Goal: Task Accomplishment & Management: Complete application form

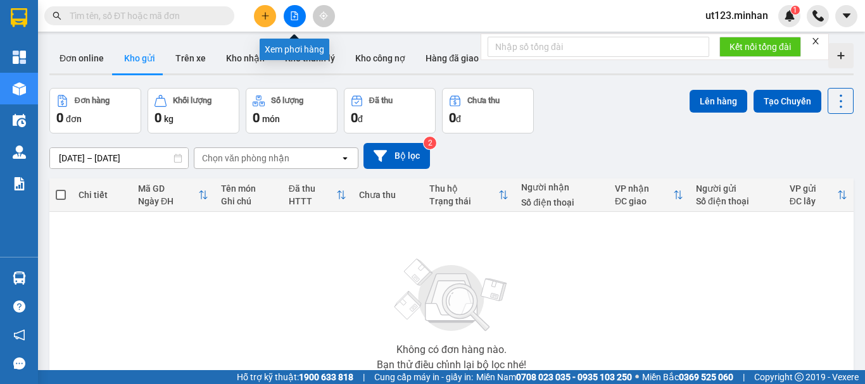
click at [294, 18] on icon "file-add" at bounding box center [294, 15] width 9 height 9
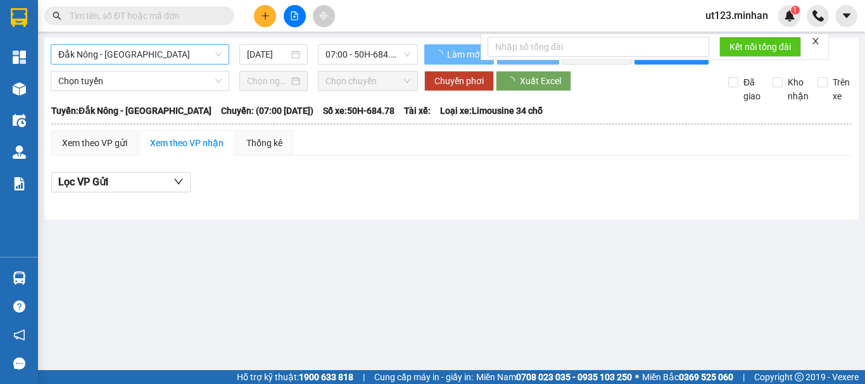
click at [194, 48] on span "Đắk Nông - [GEOGRAPHIC_DATA]" at bounding box center [139, 54] width 163 height 19
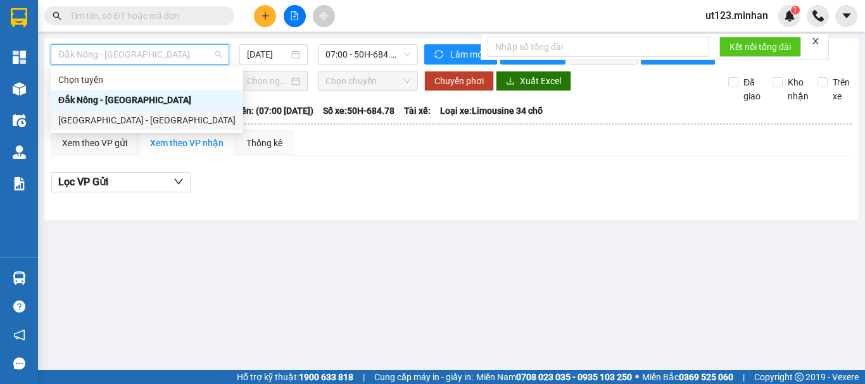
click at [152, 125] on div "[GEOGRAPHIC_DATA] - [GEOGRAPHIC_DATA]" at bounding box center [146, 120] width 177 height 14
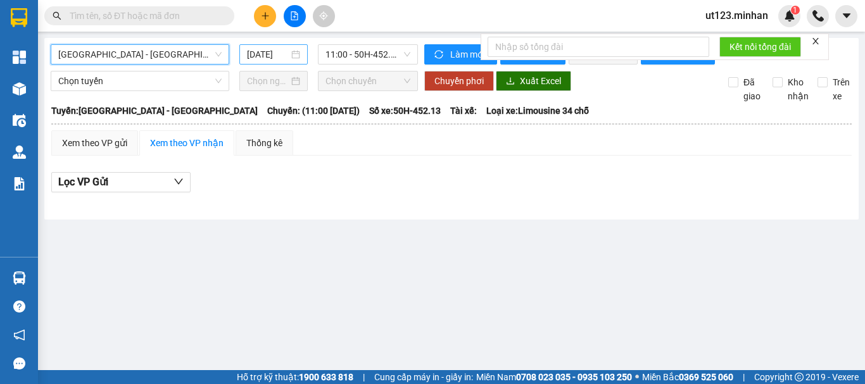
click at [281, 55] on input "[DATE]" at bounding box center [268, 54] width 42 height 14
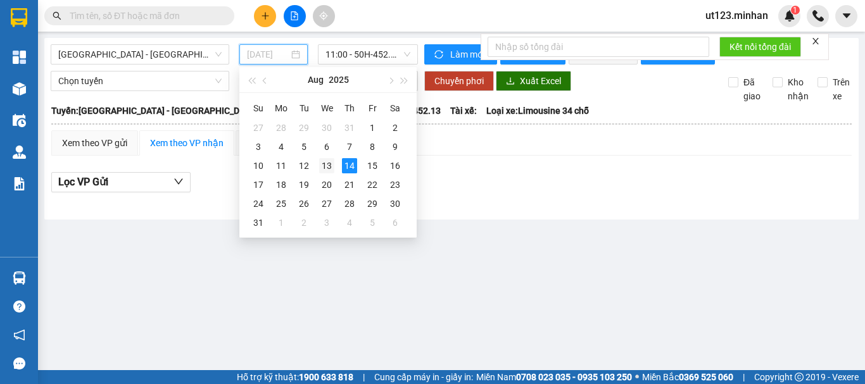
click at [328, 169] on div "13" at bounding box center [326, 165] width 15 height 15
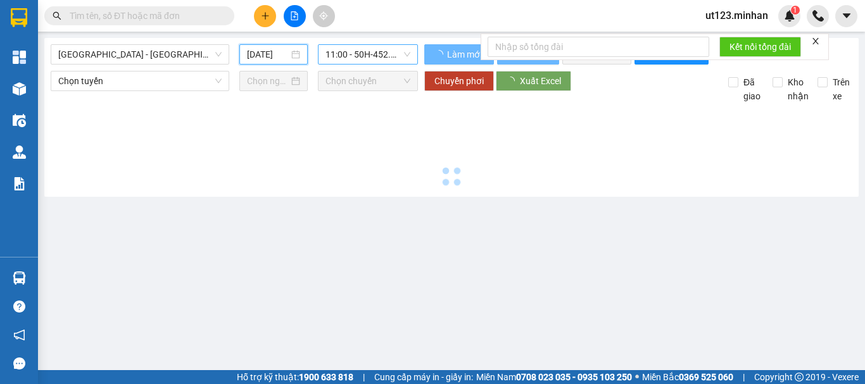
type input "[DATE]"
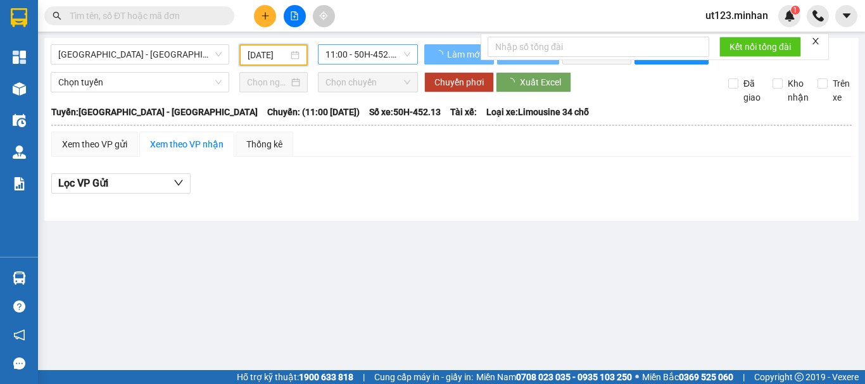
click at [403, 53] on span "11:00 - 50H-452.13" at bounding box center [367, 54] width 85 height 19
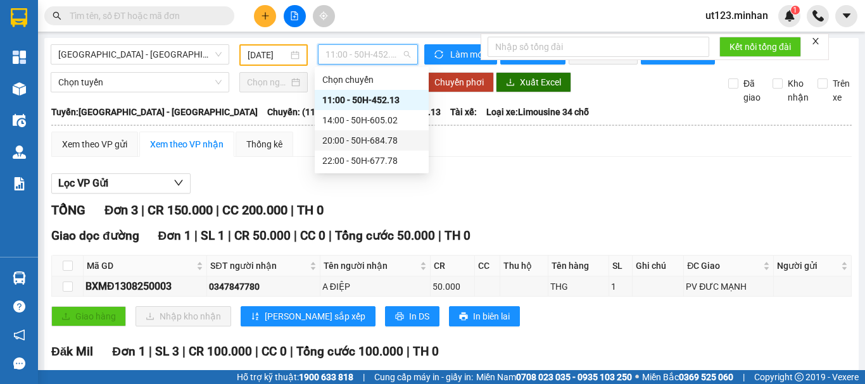
click at [388, 142] on div "20:00 - 50H-684.78" at bounding box center [371, 141] width 99 height 14
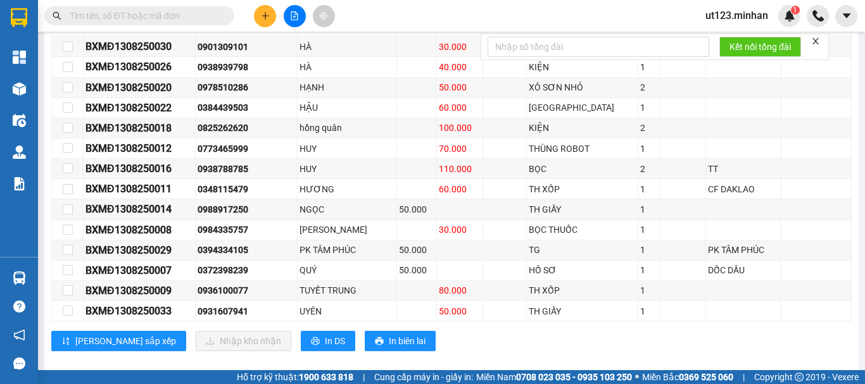
scroll to position [561, 0]
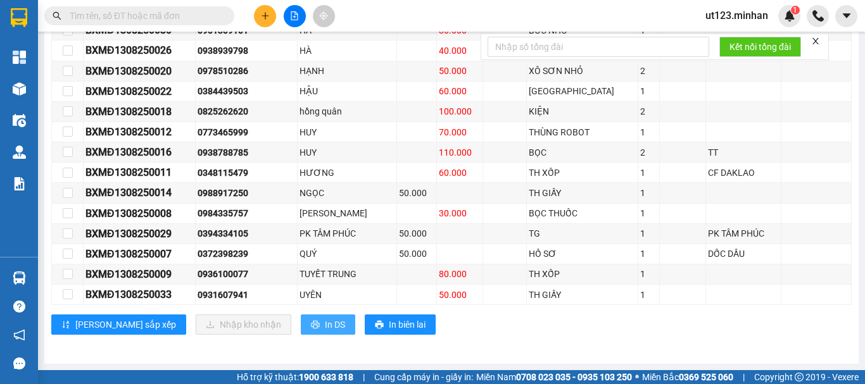
click at [325, 323] on span "In DS" at bounding box center [335, 325] width 20 height 14
click at [301, 324] on button "In DS" at bounding box center [328, 325] width 54 height 20
click at [301, 327] on button "In DS" at bounding box center [328, 325] width 54 height 20
click at [301, 332] on button "In DS" at bounding box center [328, 325] width 54 height 20
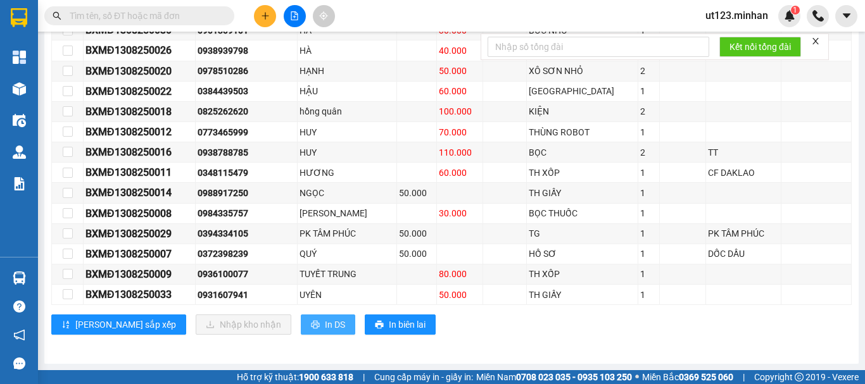
click at [325, 328] on span "In DS" at bounding box center [335, 325] width 20 height 14
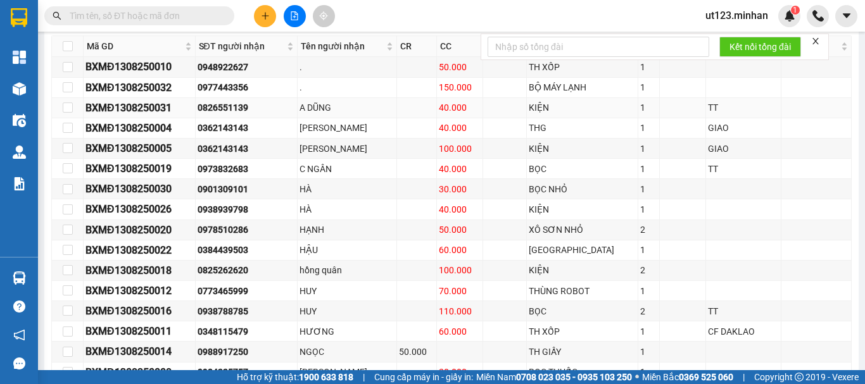
scroll to position [371, 0]
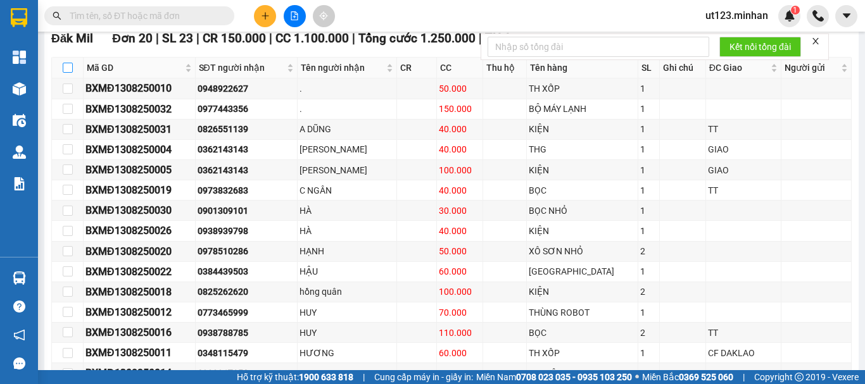
click at [65, 73] on input "checkbox" at bounding box center [68, 68] width 10 height 10
checkbox input "true"
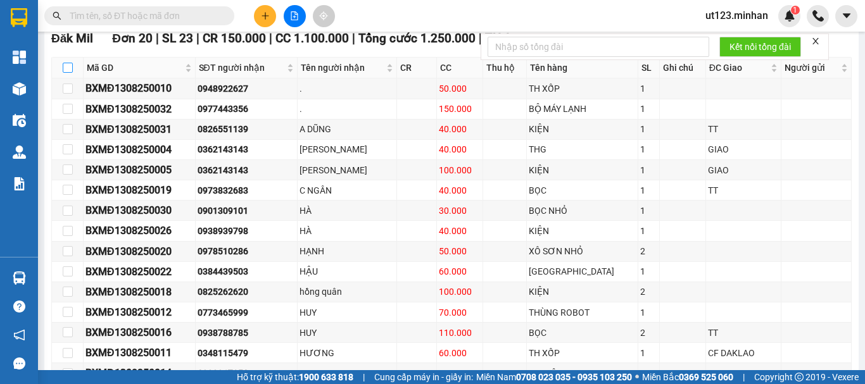
checkbox input "true"
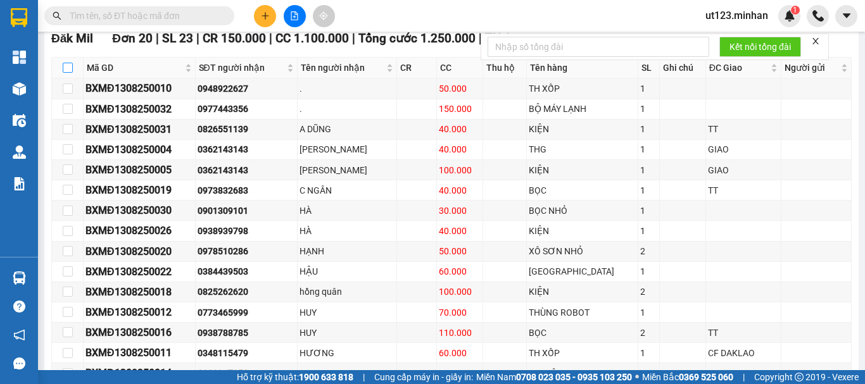
checkbox input "true"
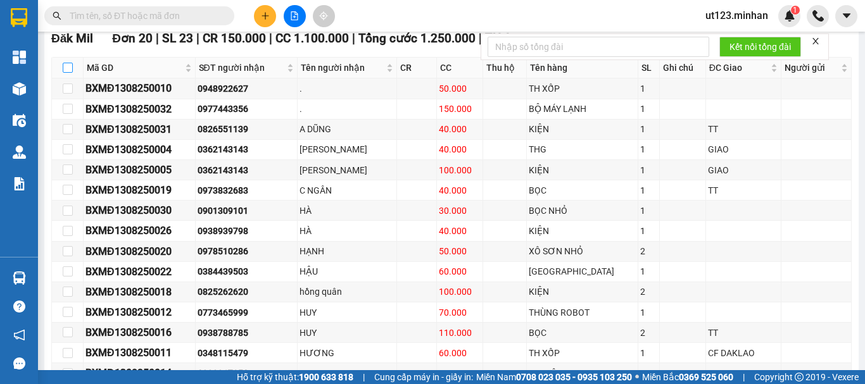
checkbox input "true"
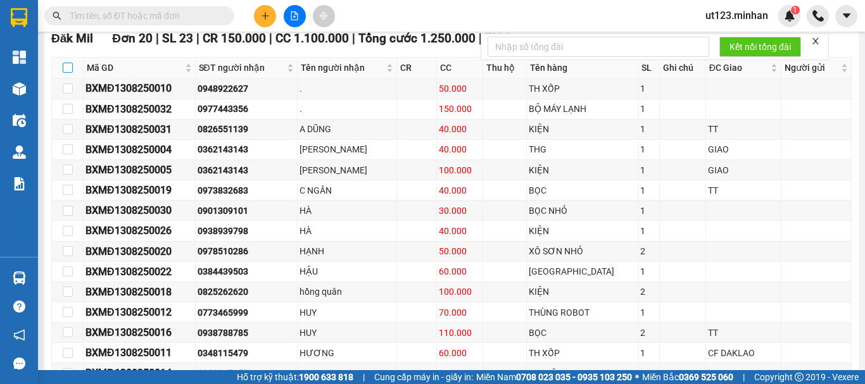
checkbox input "true"
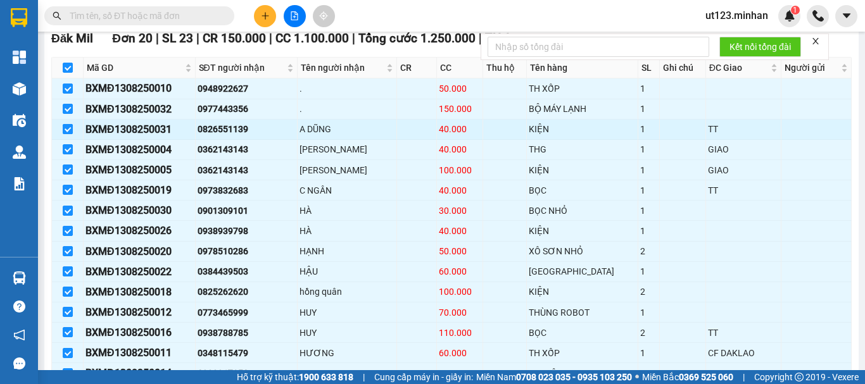
click at [66, 134] on input "checkbox" at bounding box center [68, 129] width 10 height 10
checkbox input "false"
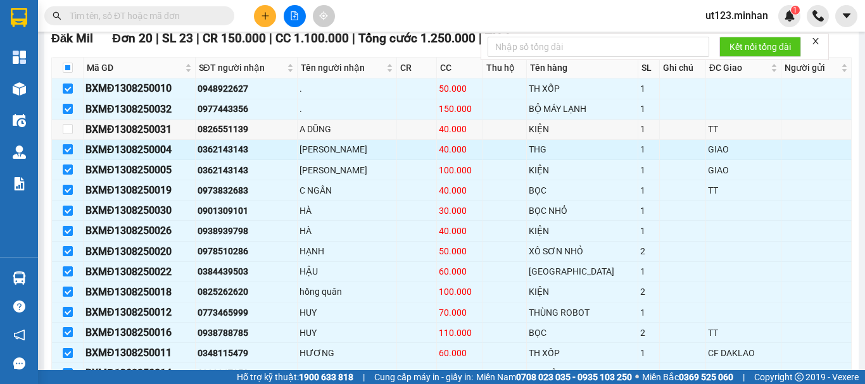
click at [63, 154] on input "checkbox" at bounding box center [68, 149] width 10 height 10
checkbox input "false"
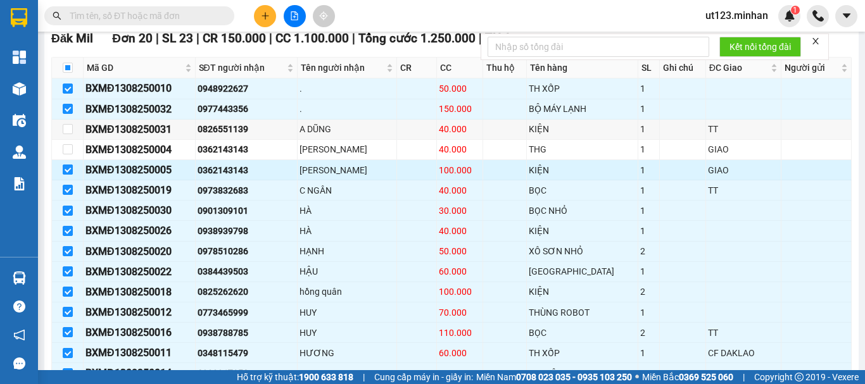
click at [69, 175] on input "checkbox" at bounding box center [68, 170] width 10 height 10
checkbox input "false"
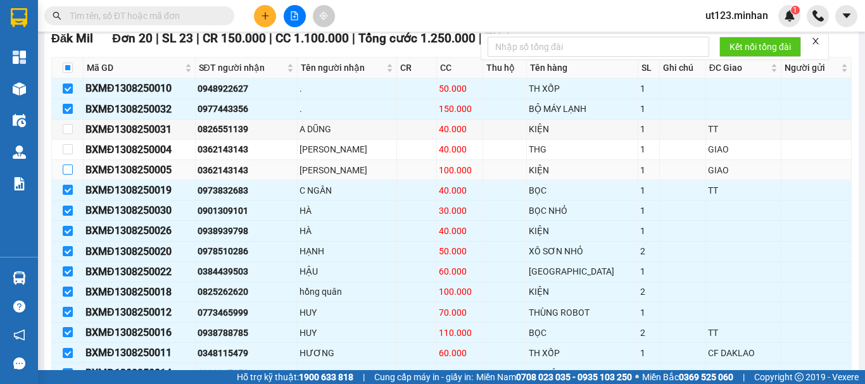
scroll to position [434, 0]
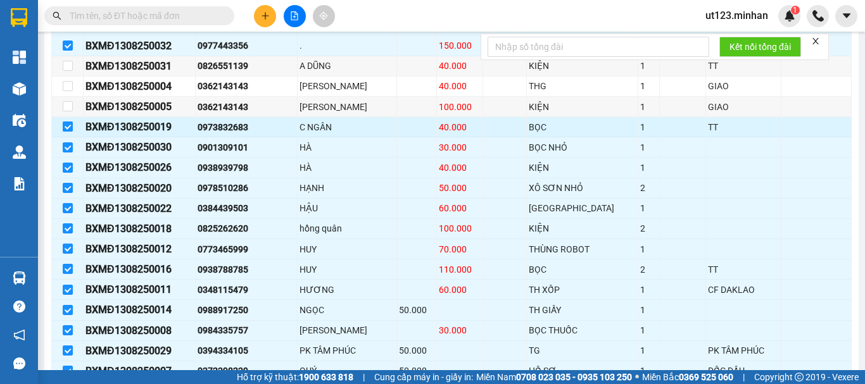
click at [65, 132] on input "checkbox" at bounding box center [68, 127] width 10 height 10
checkbox input "false"
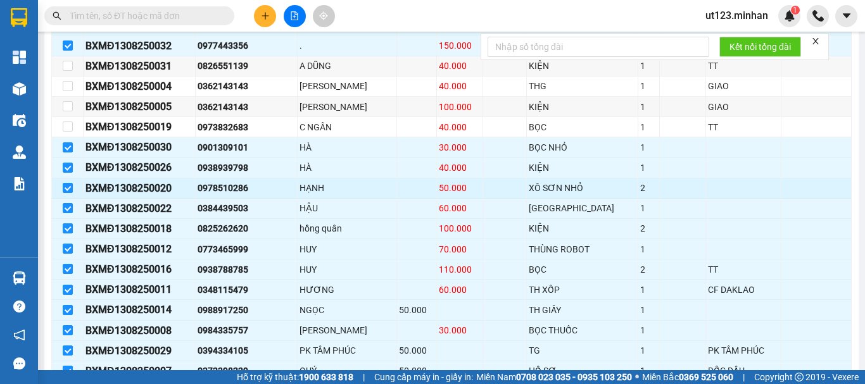
click at [74, 198] on td at bounding box center [68, 188] width 32 height 20
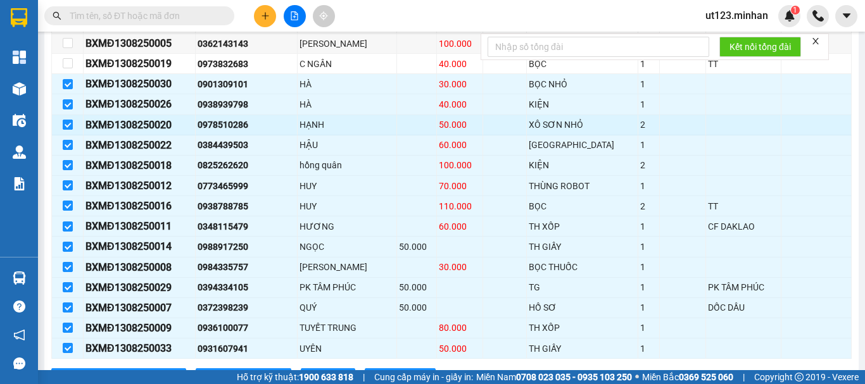
click at [65, 130] on input "checkbox" at bounding box center [68, 125] width 10 height 10
checkbox input "false"
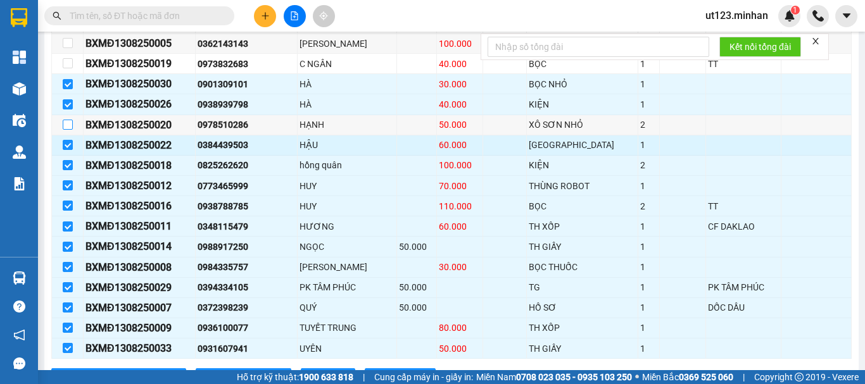
scroll to position [561, 0]
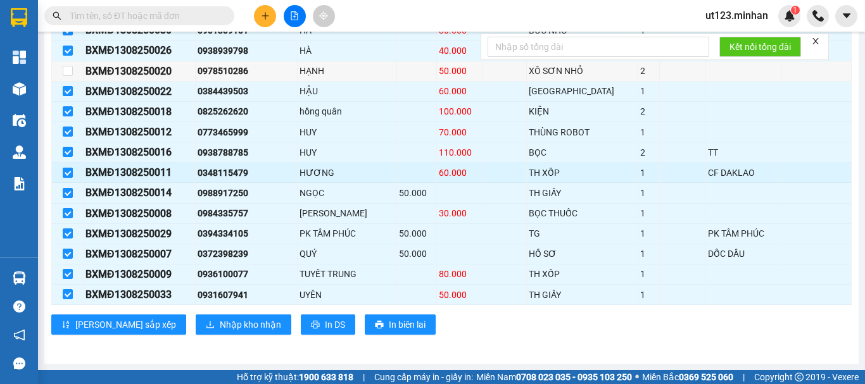
click at [66, 172] on input "checkbox" at bounding box center [68, 173] width 10 height 10
checkbox input "false"
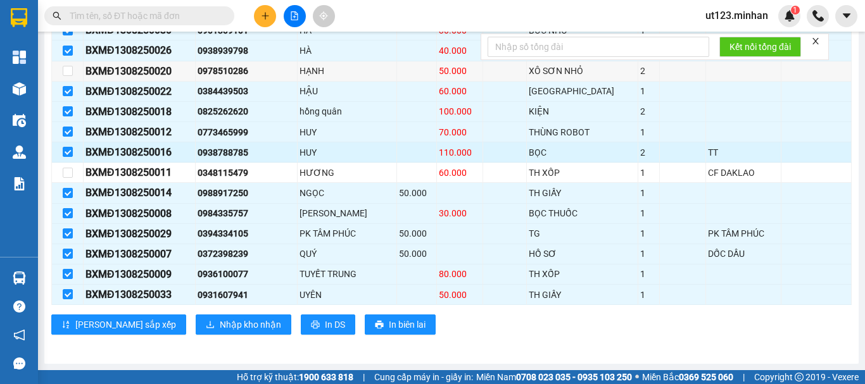
click at [61, 157] on td at bounding box center [68, 152] width 32 height 20
click at [66, 155] on input "checkbox" at bounding box center [68, 152] width 10 height 10
checkbox input "false"
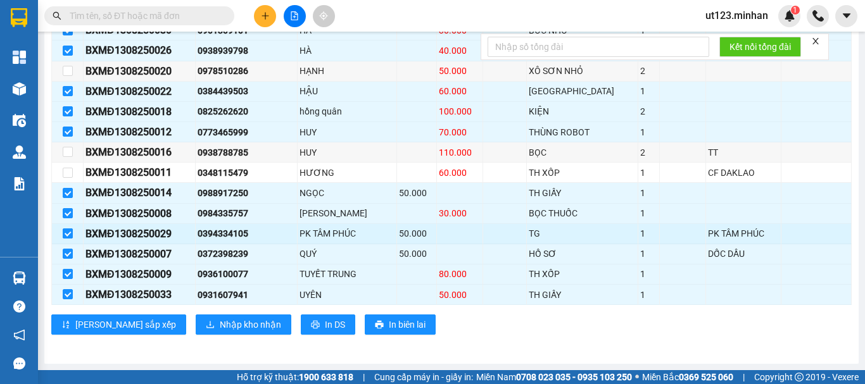
click at [70, 237] on input "checkbox" at bounding box center [68, 233] width 10 height 10
checkbox input "false"
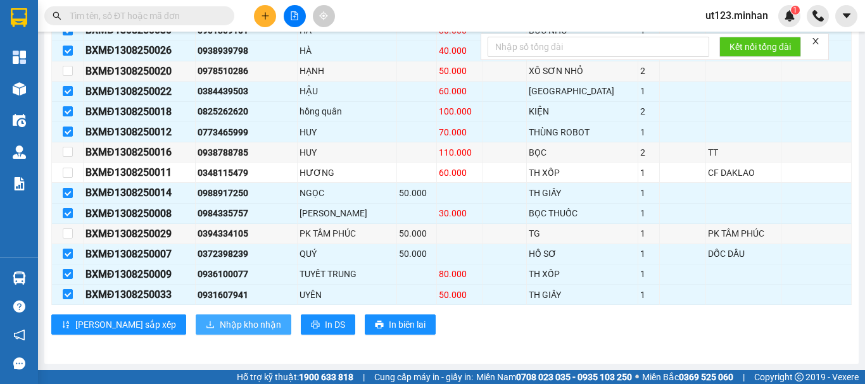
click at [221, 325] on span "Nhập kho nhận" at bounding box center [250, 325] width 61 height 14
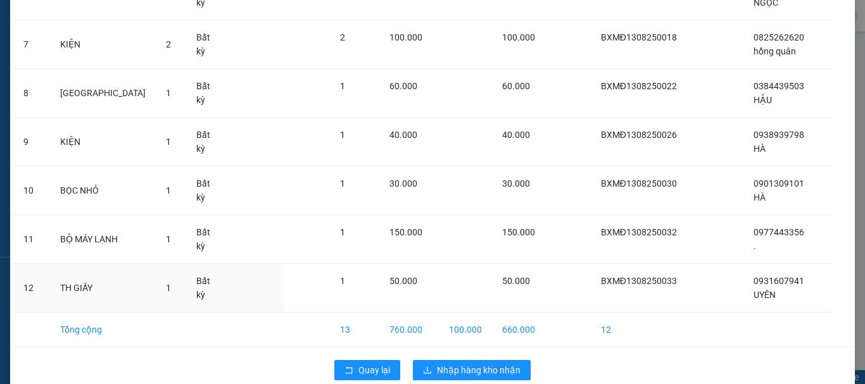
scroll to position [399, 0]
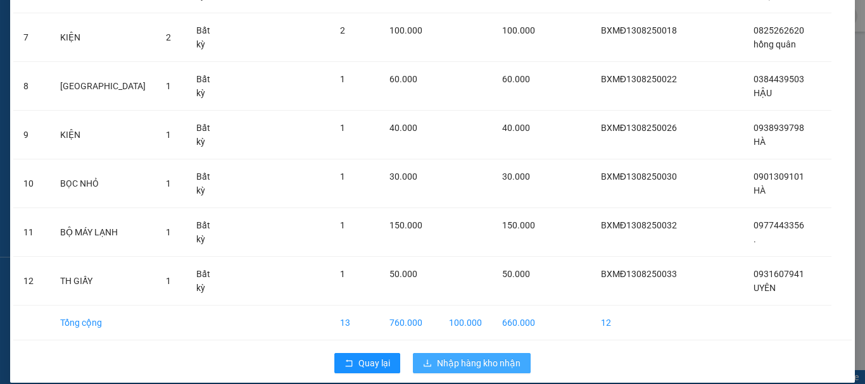
click at [456, 356] on span "Nhập hàng kho nhận" at bounding box center [479, 363] width 84 height 14
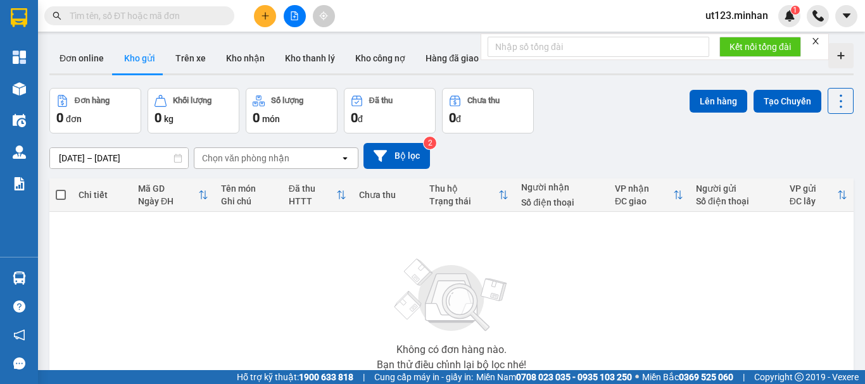
click at [159, 20] on input "text" at bounding box center [144, 16] width 149 height 14
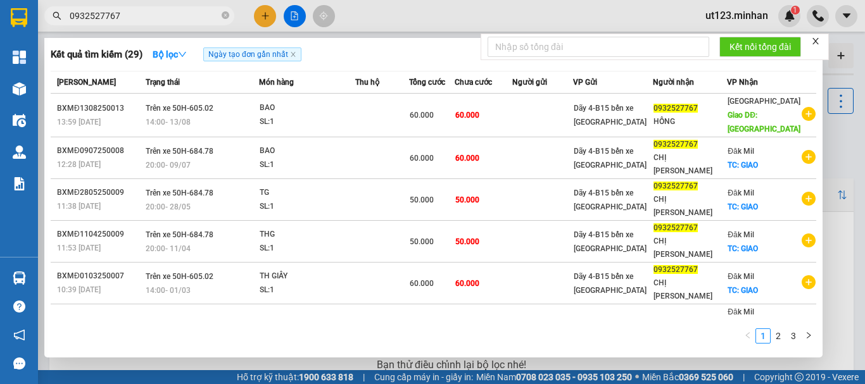
type input "0932527767"
click at [268, 16] on div at bounding box center [432, 192] width 865 height 384
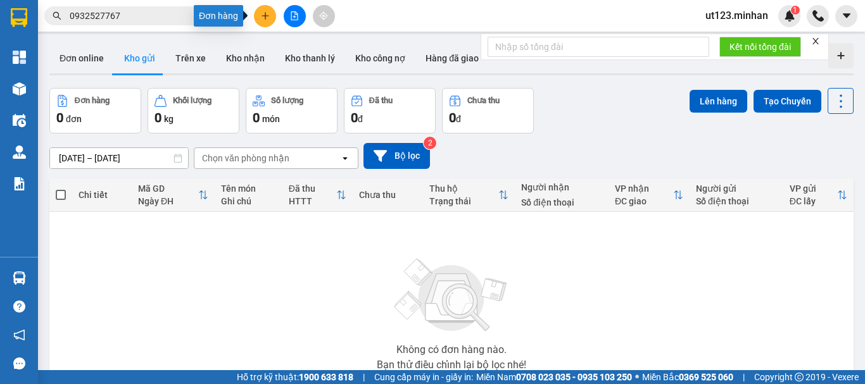
click at [265, 18] on icon "plus" at bounding box center [265, 15] width 9 height 9
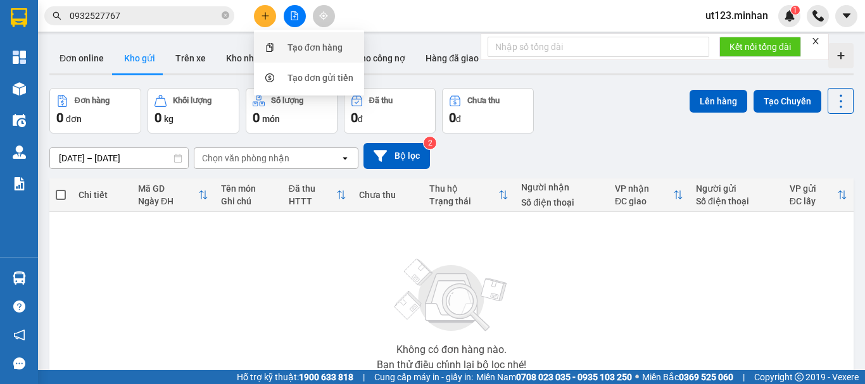
click at [279, 43] on div "Tạo đơn hàng" at bounding box center [308, 47] width 95 height 24
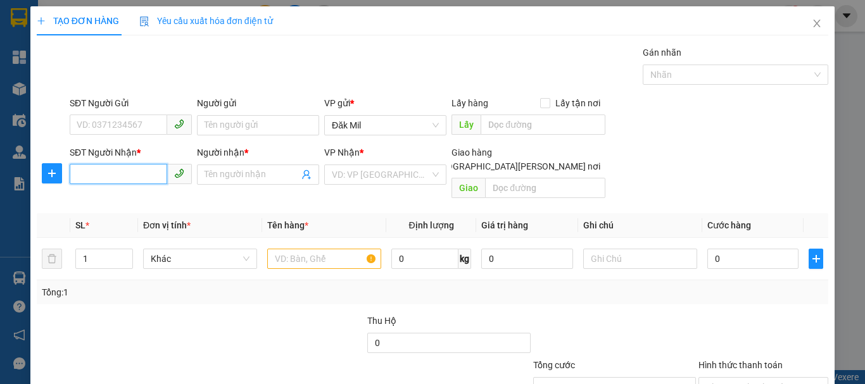
click at [108, 179] on input "SĐT Người Nhận *" at bounding box center [118, 174] width 97 height 20
type input "0356253983"
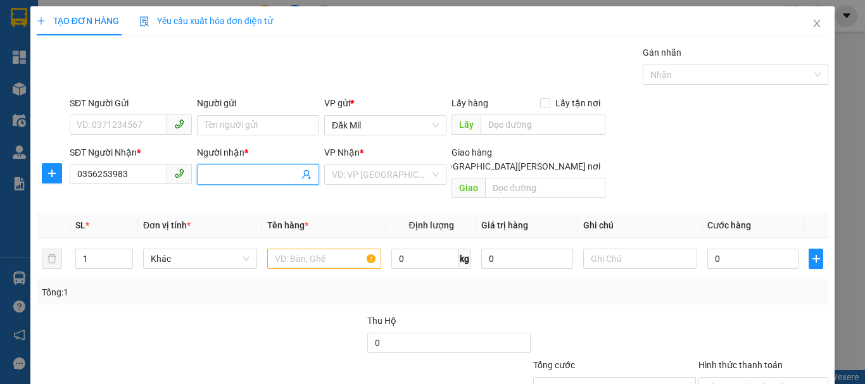
click at [216, 178] on input "Người nhận *" at bounding box center [251, 175] width 94 height 14
click at [813, 25] on icon "close" at bounding box center [816, 24] width 7 height 8
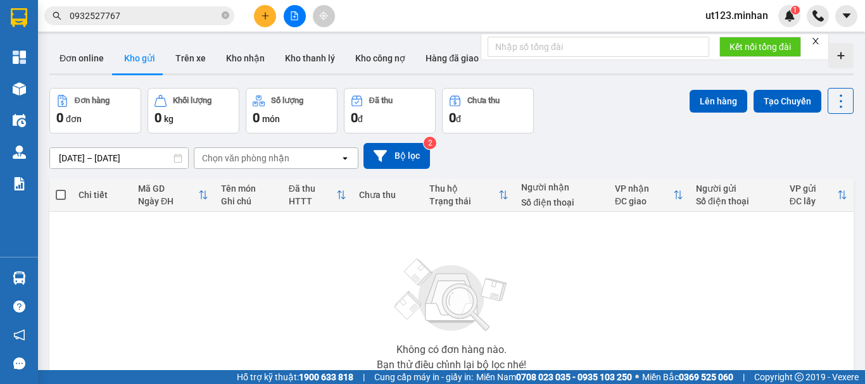
click at [130, 22] on input "0932527767" at bounding box center [144, 16] width 149 height 14
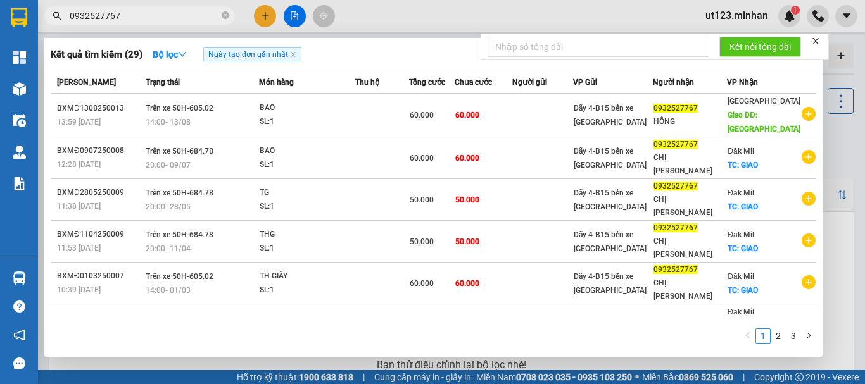
click at [130, 22] on input "0932527767" at bounding box center [144, 16] width 149 height 14
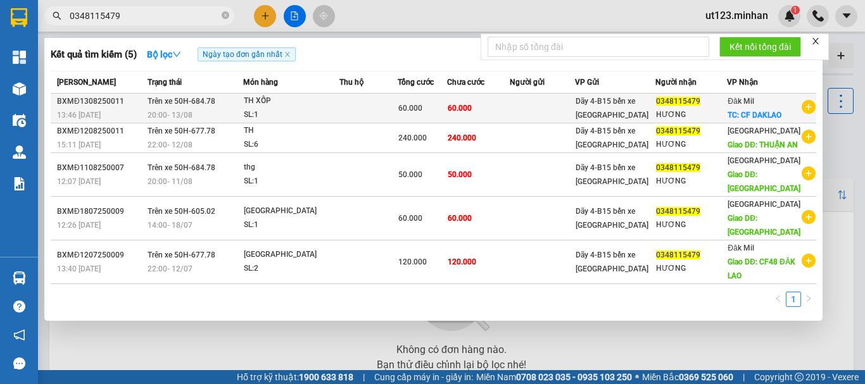
type input "0348115479"
click at [339, 109] on div "SL: 1" at bounding box center [291, 115] width 95 height 14
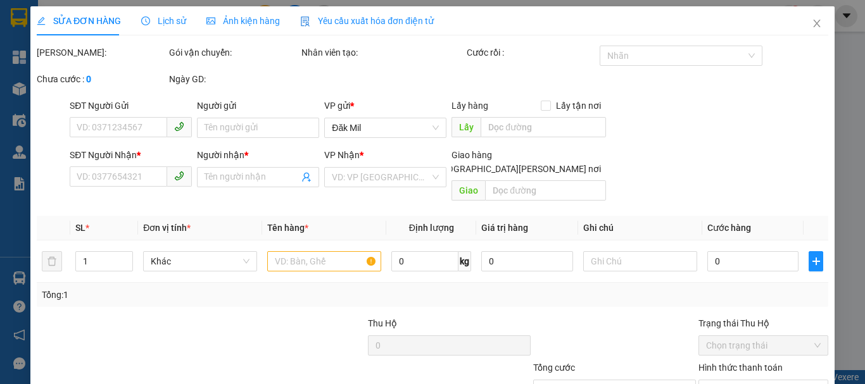
type input "0348115479"
type input "HƯƠNG"
checkbox input "true"
type input "CF DAKLAO"
type input "60.000"
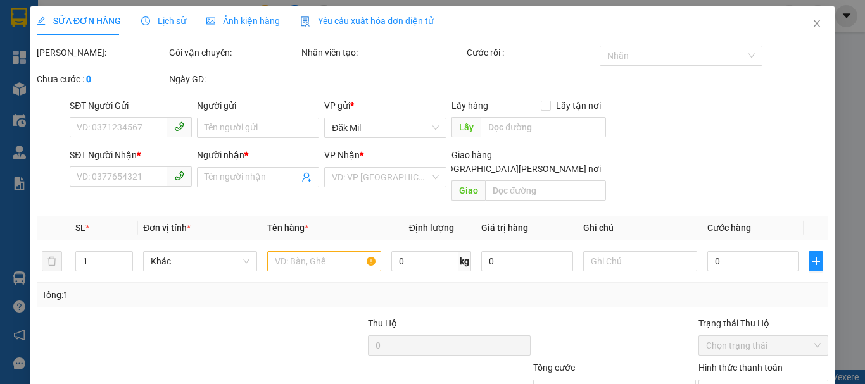
type input "60.000"
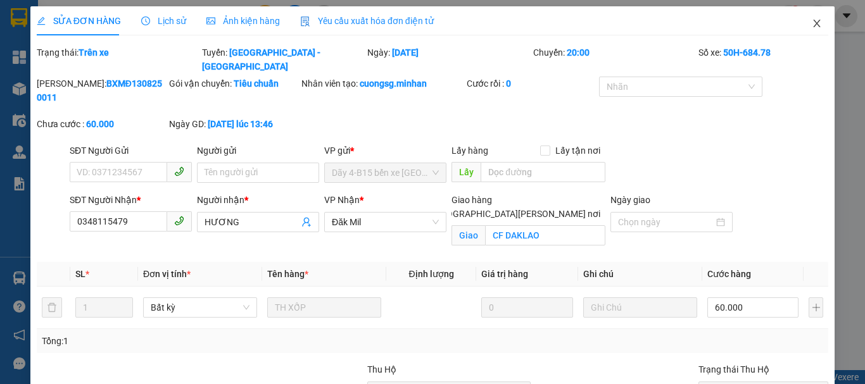
click at [811, 19] on icon "close" at bounding box center [816, 23] width 10 height 10
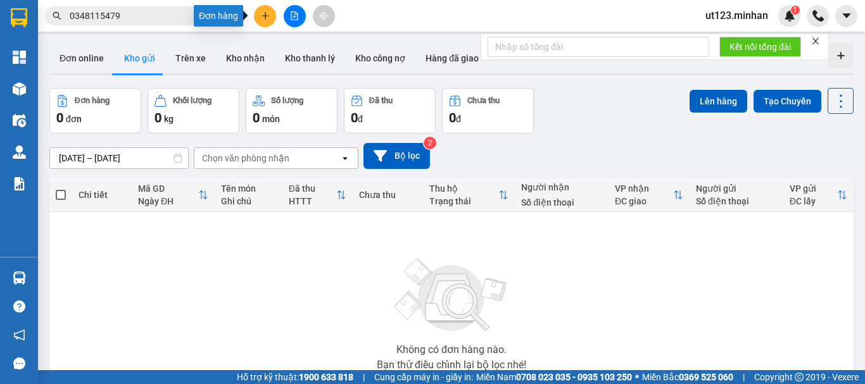
click at [263, 15] on icon "plus" at bounding box center [265, 15] width 9 height 9
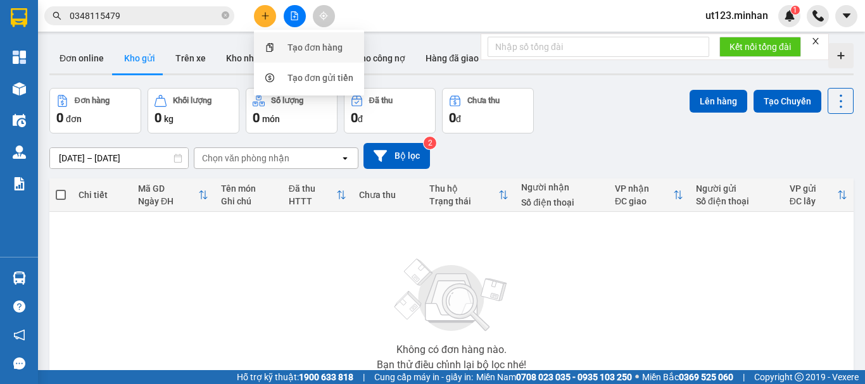
click at [268, 46] on icon "snippets" at bounding box center [269, 47] width 9 height 9
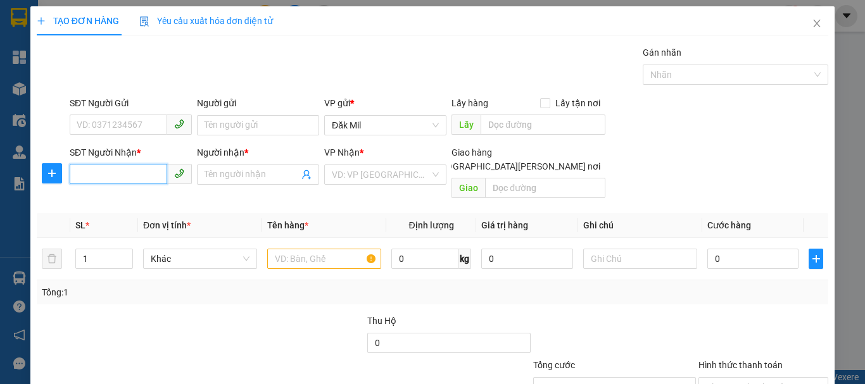
click at [107, 180] on input "SĐT Người Nhận *" at bounding box center [118, 174] width 97 height 20
type input "0356253983"
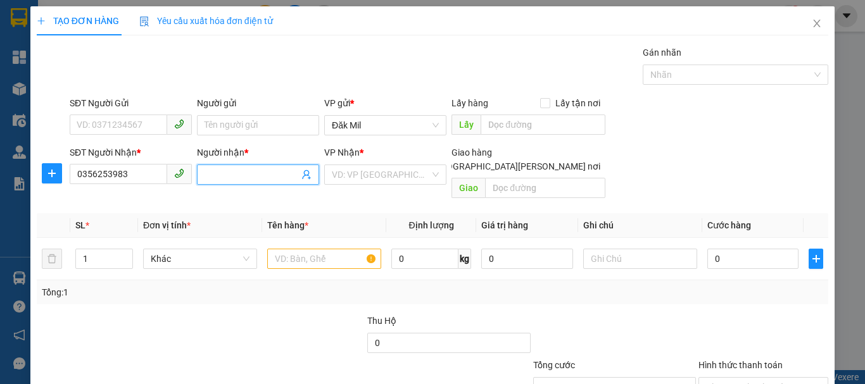
click at [232, 173] on input "Người nhận *" at bounding box center [251, 175] width 94 height 14
type input "."
click at [391, 167] on input "search" at bounding box center [381, 174] width 98 height 19
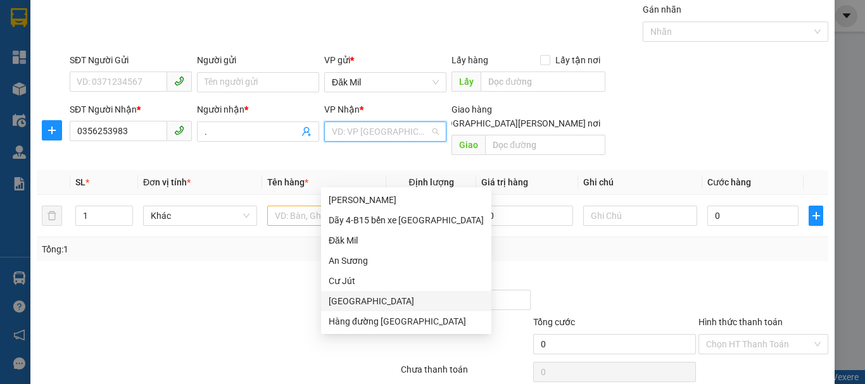
scroll to position [63, 0]
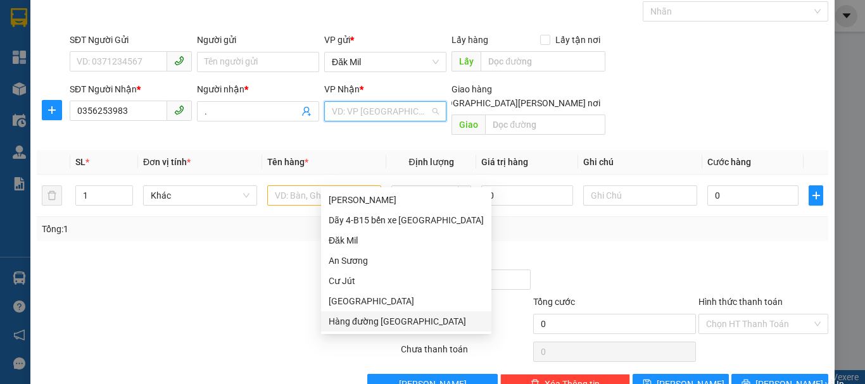
drag, startPoint x: 397, startPoint y: 316, endPoint x: 430, endPoint y: 250, distance: 73.9
click at [397, 316] on div "Hàng đường [GEOGRAPHIC_DATA]" at bounding box center [406, 322] width 155 height 14
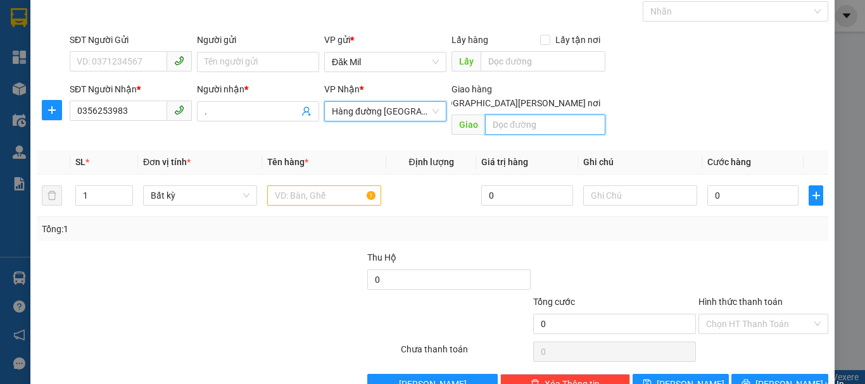
click at [518, 115] on input "text" at bounding box center [545, 125] width 120 height 20
type input "bố lá"
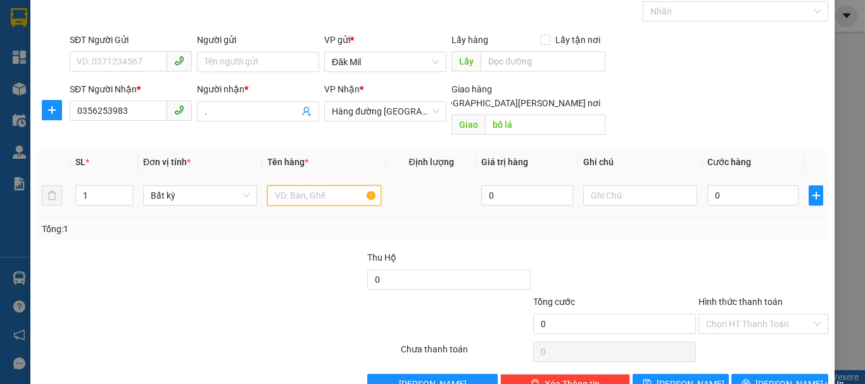
click at [299, 185] on input "text" at bounding box center [324, 195] width 114 height 20
type input "th sr"
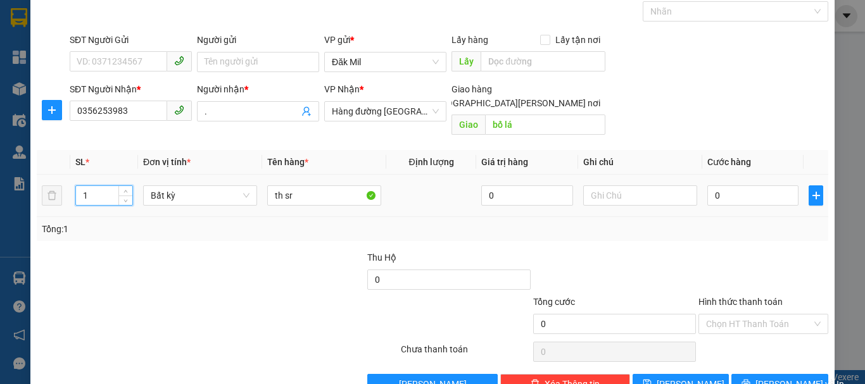
click at [59, 180] on tr "1 Bất kỳ th sr 0 0" at bounding box center [432, 196] width 791 height 42
type input "2"
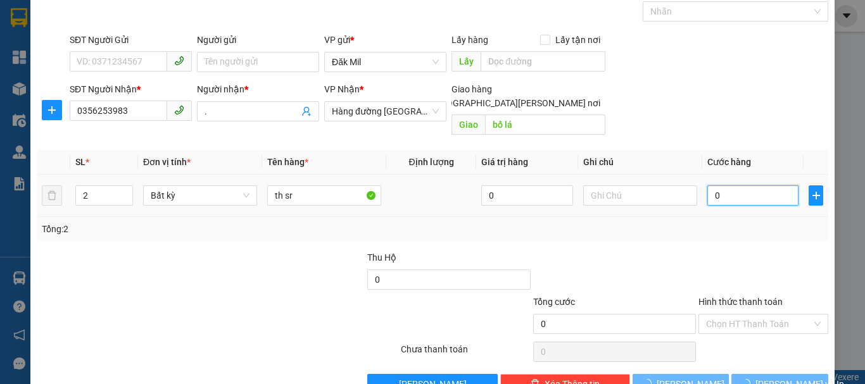
click at [735, 185] on input "0" at bounding box center [752, 195] width 91 height 20
type input "1"
type input "17"
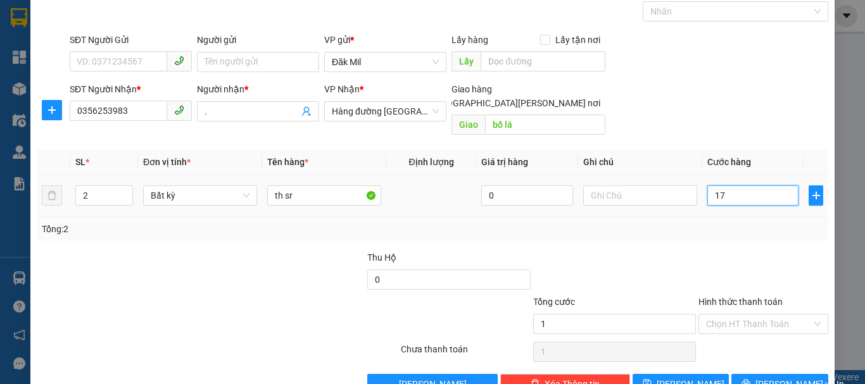
type input "17"
type input "170"
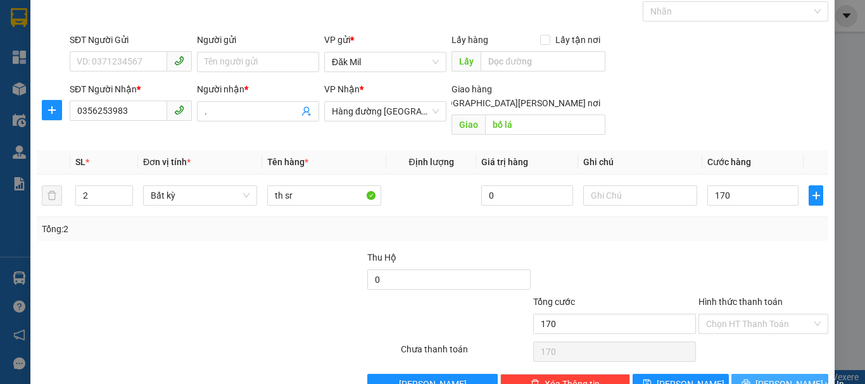
type input "170.000"
click at [753, 374] on button "[PERSON_NAME] và In" at bounding box center [779, 384] width 97 height 20
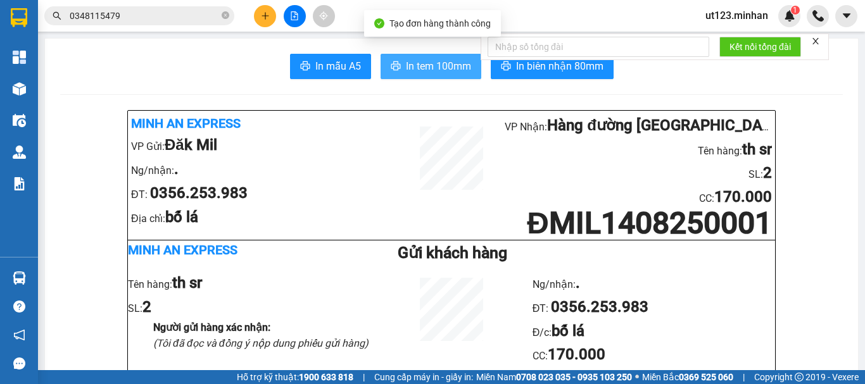
click at [417, 71] on span "In tem 100mm" at bounding box center [438, 66] width 65 height 16
